Goal: Information Seeking & Learning: Learn about a topic

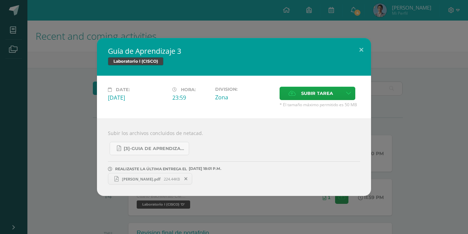
scroll to position [105, 0]
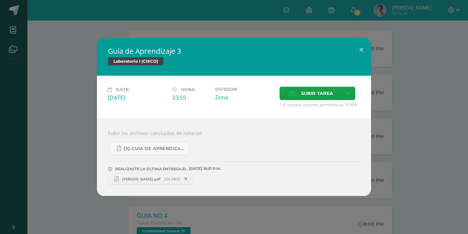
click at [83, 139] on div "Guía de Aprendizaje 3 Laboratorio I (CISCO) Date: [DATE] Hora: 23:59 Division: …" at bounding box center [234, 117] width 463 height 158
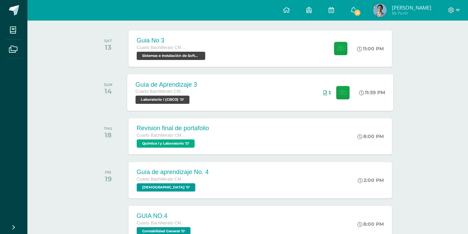
click at [200, 105] on div "Guía de Aprendizaje 3 Cuarto Bachillerato CMP Bachillerato en CCLL con Orientac…" at bounding box center [166, 92] width 78 height 37
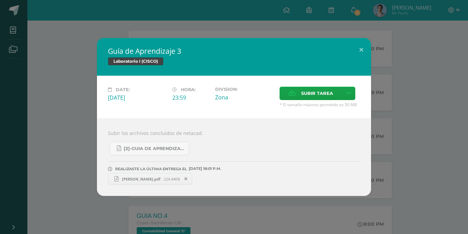
click at [76, 85] on div "Guía de Aprendizaje 3 Laboratorio I (CISCO) Date: [DATE] Hora: 23:59 Division: …" at bounding box center [234, 117] width 463 height 158
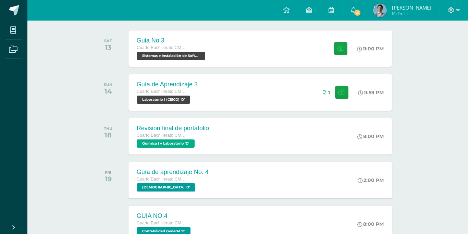
click at [169, 59] on h2 "Guía de Aprendizaje 3" at bounding box center [234, 57] width 227 height 9
click at [178, 54] on span "Sistemas e Instalación de Software (Desarrollo de Software) 'D'" at bounding box center [169, 56] width 69 height 8
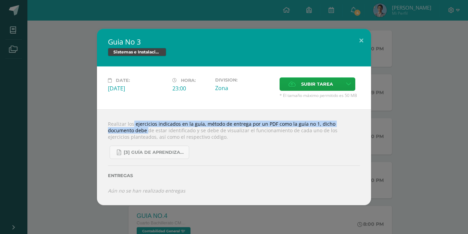
drag, startPoint x: 124, startPoint y: 124, endPoint x: 354, endPoint y: 131, distance: 230.1
click at [355, 130] on div "Realizar los ejercicios indicados en la guía, método de entrega por un PDF como…" at bounding box center [234, 157] width 274 height 96
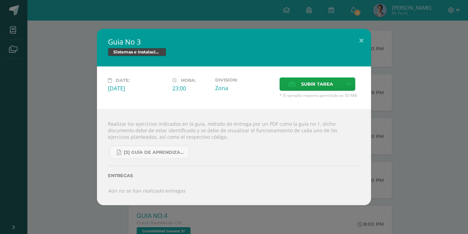
click at [326, 141] on div "Realizar los ejercicios indicados en la guía, método de entrega por un PDF como…" at bounding box center [234, 157] width 274 height 96
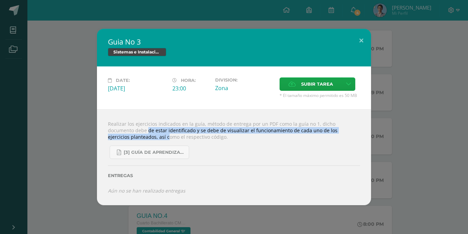
drag, startPoint x: 114, startPoint y: 136, endPoint x: 341, endPoint y: 137, distance: 227.6
click at [349, 137] on div "Realizar los ejercicios indicados en la guía, método de entrega por un PDF como…" at bounding box center [234, 157] width 274 height 96
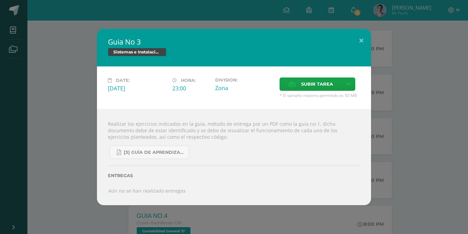
click at [156, 140] on div "Realizar los ejercicios indicados en la guía, método de entrega por un PDF como…" at bounding box center [234, 157] width 274 height 96
click at [329, 4] on div "Guia No 3 Sistemas e Instalación de Software (Desarrollo de Software) Date: Sat…" at bounding box center [234, 117] width 468 height 234
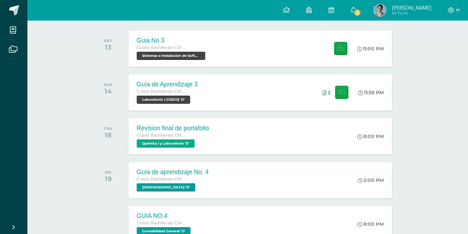
click at [360, 9] on div "Guia No 3 Sistemas e Instalación de Software (Desarrollo de Software) Date: Sat…" at bounding box center [234, 117] width 468 height 234
click at [356, 13] on span at bounding box center [353, 11] width 5 height 8
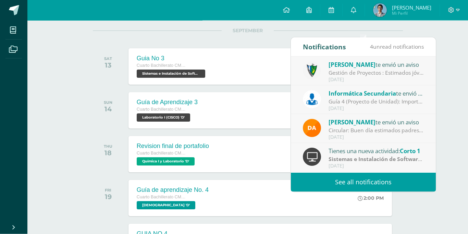
scroll to position [70, 0]
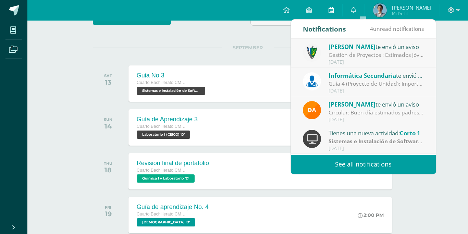
click at [342, 9] on link at bounding box center [331, 10] width 22 height 21
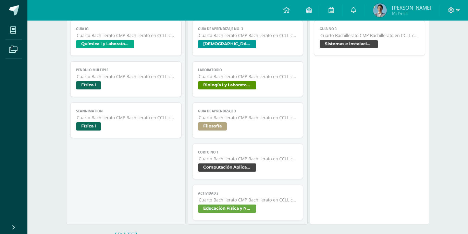
scroll to position [315, 0]
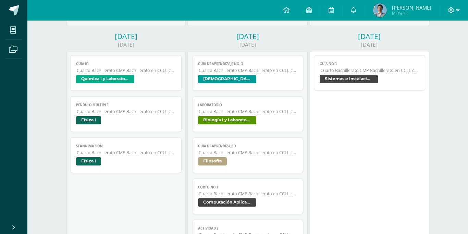
click at [358, 75] on span "Sistemas e Instalación de Software (Desarrollo de Software)" at bounding box center [370, 80] width 100 height 10
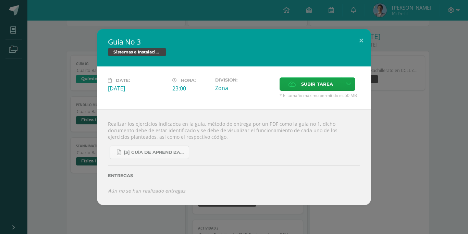
click at [383, 117] on div "Guia No 3 Sistemas e Instalación de Software (Desarrollo de Software) Date: [DA…" at bounding box center [234, 117] width 463 height 176
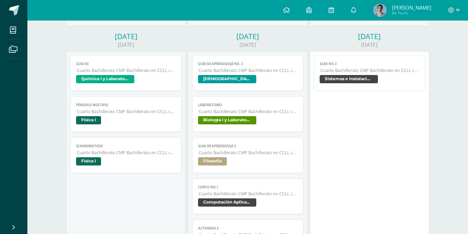
click at [372, 75] on link "Guia No 3 Cuarto Bachillerato CMP Bachillerato en CCLL con Orientación en Compu…" at bounding box center [369, 73] width 111 height 36
